Goal: Information Seeking & Learning: Learn about a topic

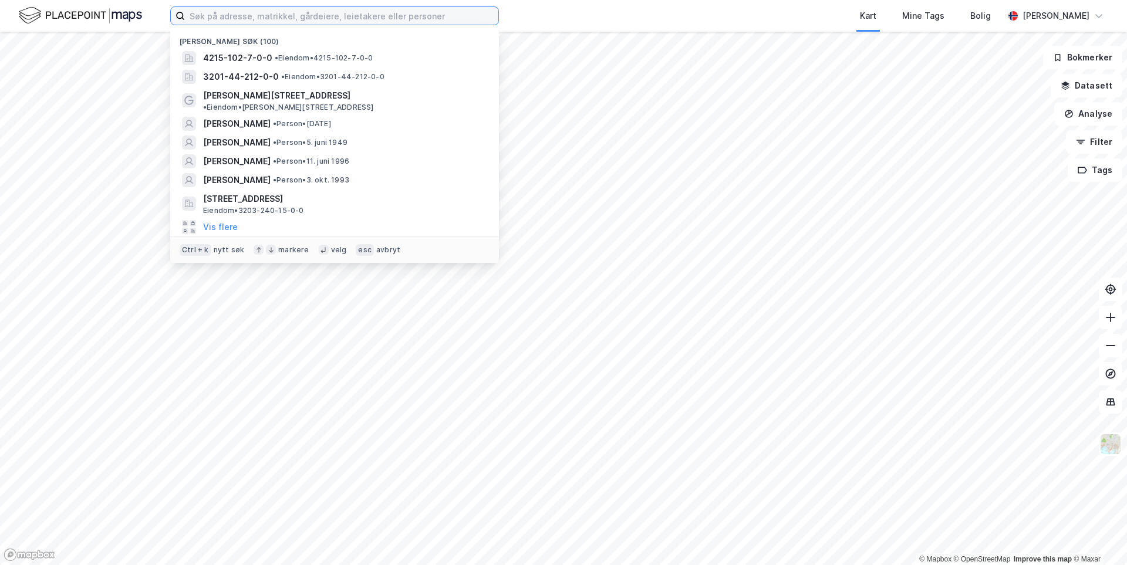
click at [233, 19] on input at bounding box center [342, 16] width 314 height 18
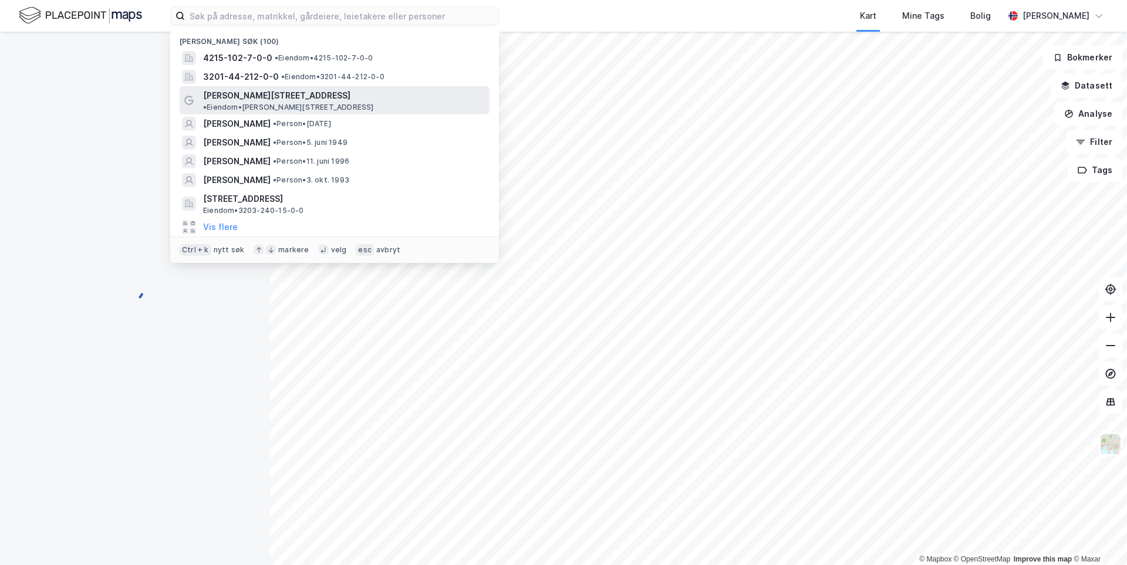
click at [254, 92] on span "[PERSON_NAME][STREET_ADDRESS]" at bounding box center [276, 96] width 147 height 14
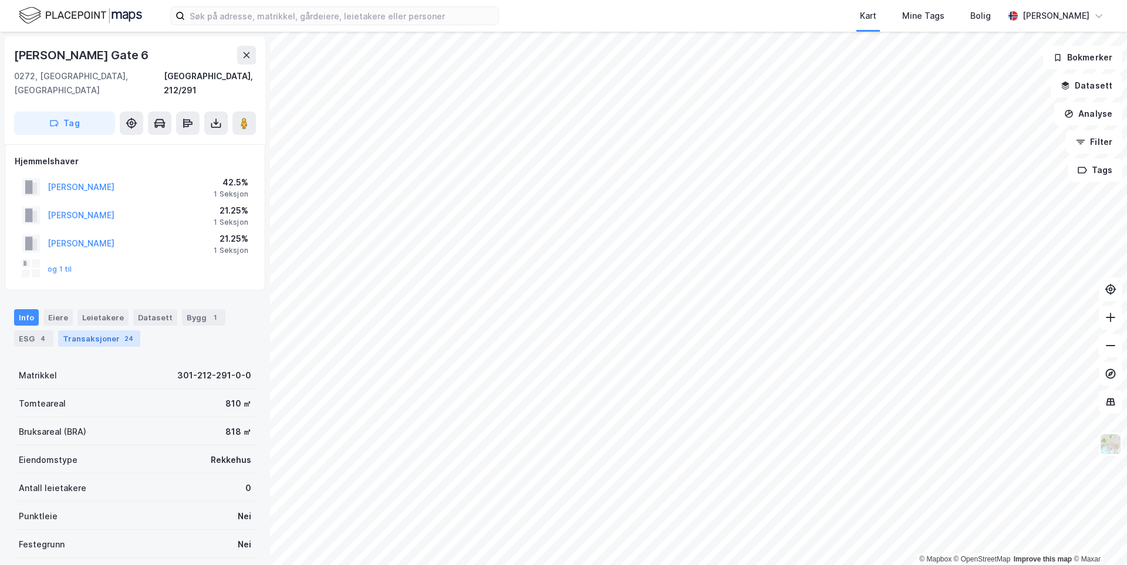
click at [122, 333] on div "24" at bounding box center [129, 339] width 14 height 12
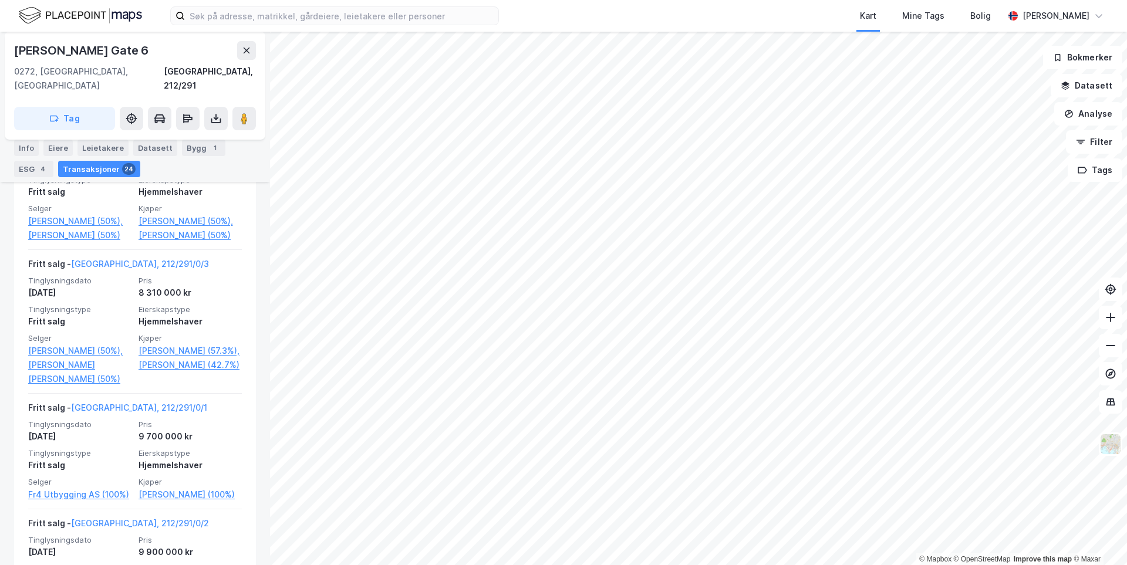
scroll to position [765, 0]
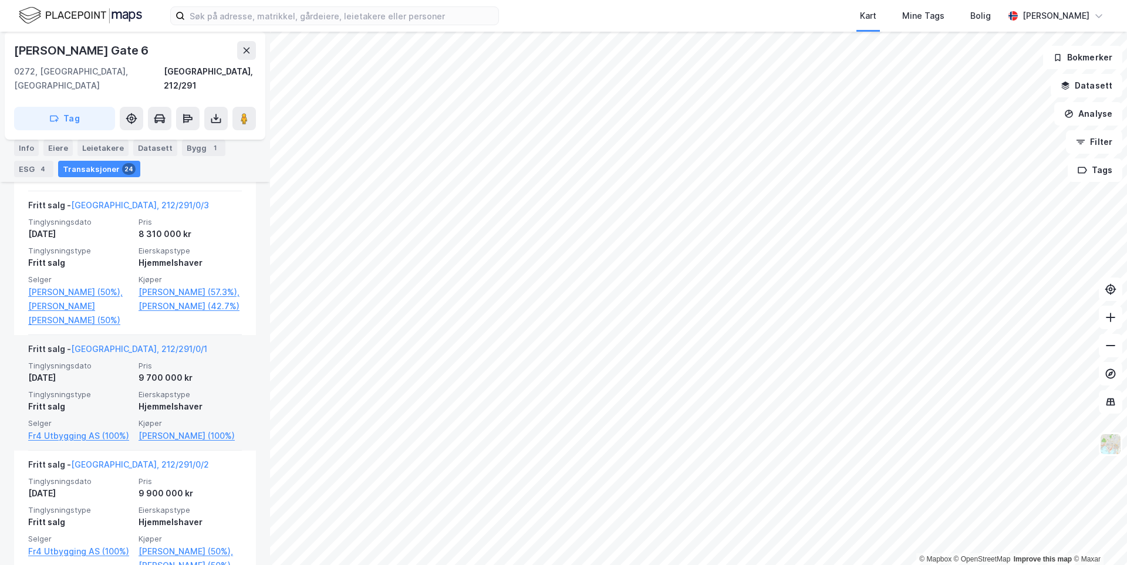
click at [164, 371] on span "Pris" at bounding box center [190, 366] width 103 height 10
click at [118, 354] on link "[GEOGRAPHIC_DATA], 212/291/0/1" at bounding box center [139, 349] width 136 height 10
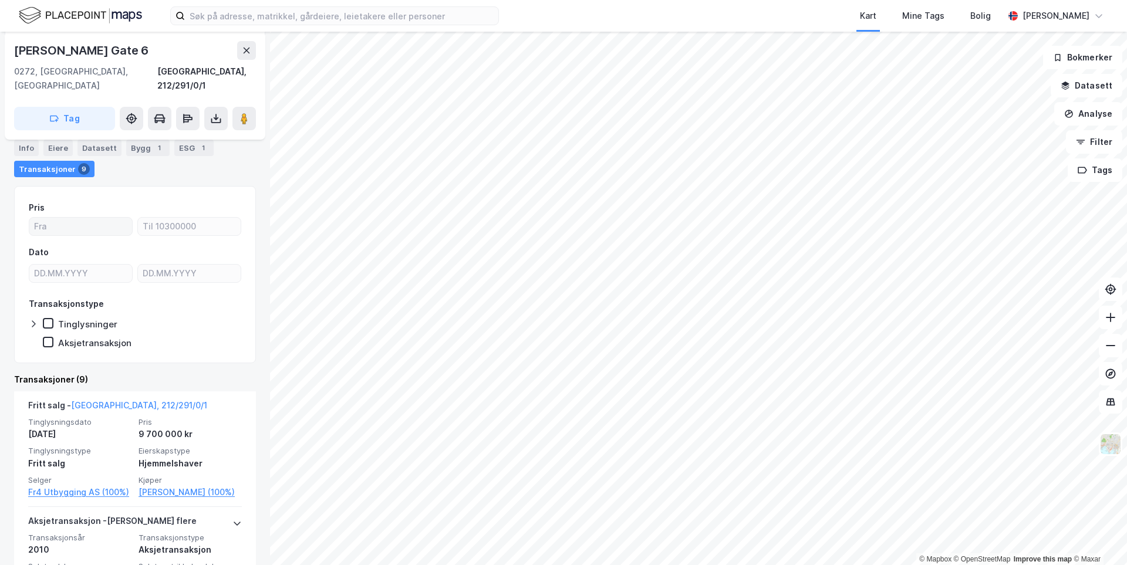
scroll to position [189, 0]
